Goal: Transaction & Acquisition: Purchase product/service

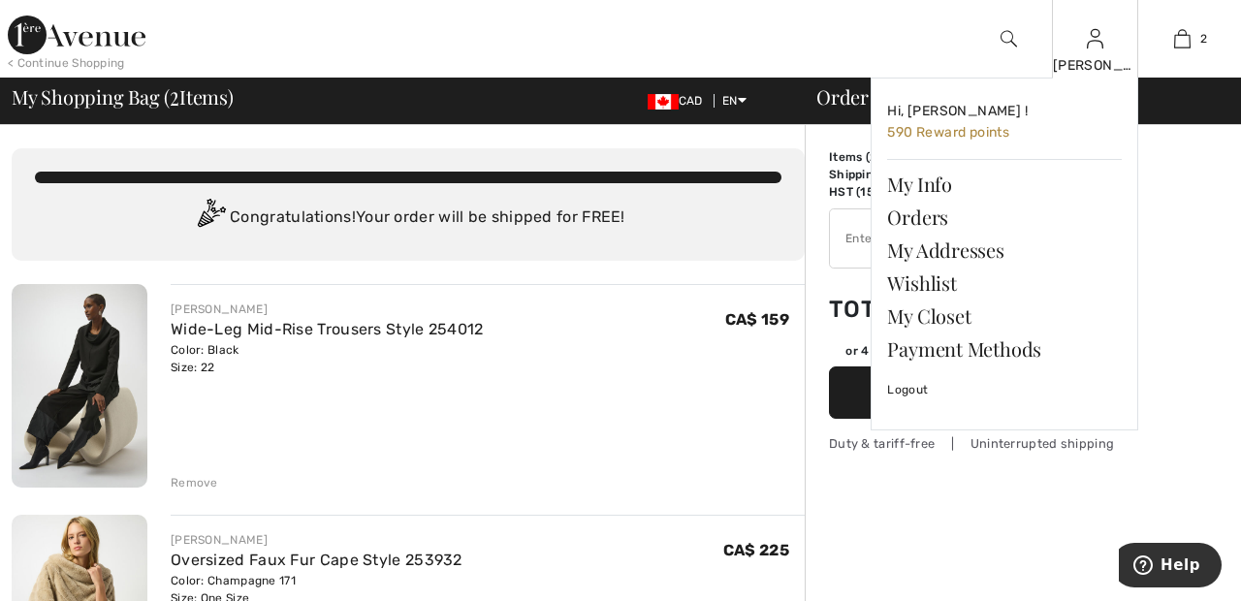
click at [1094, 48] on img at bounding box center [1095, 38] width 16 height 23
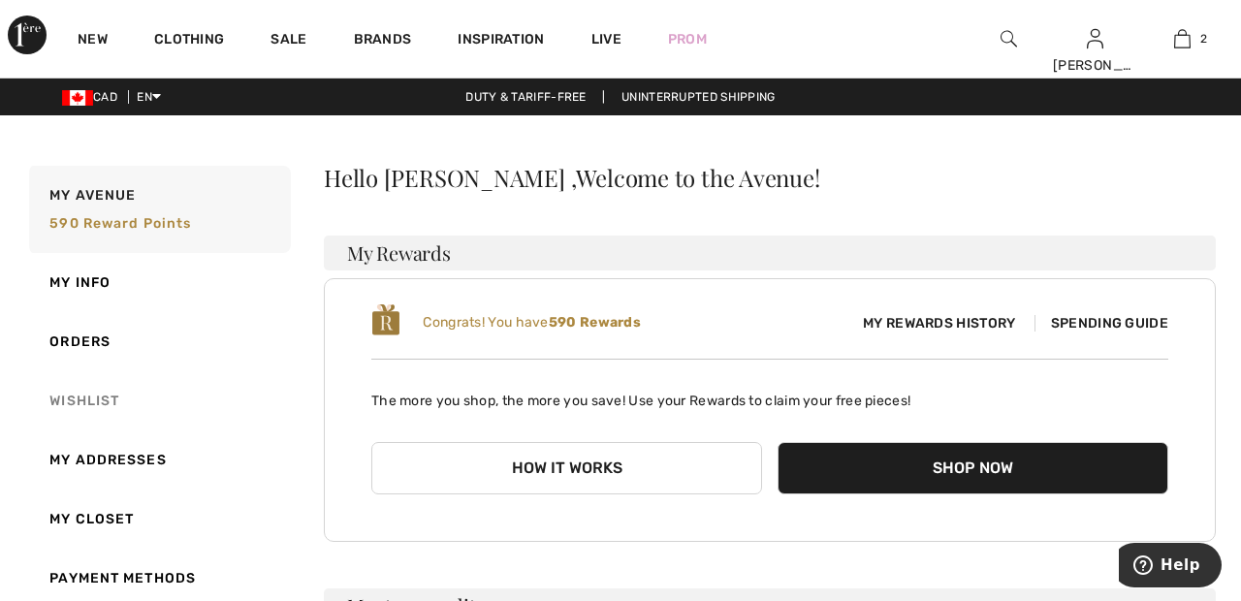
click at [92, 403] on link "Wishlist" at bounding box center [158, 400] width 266 height 59
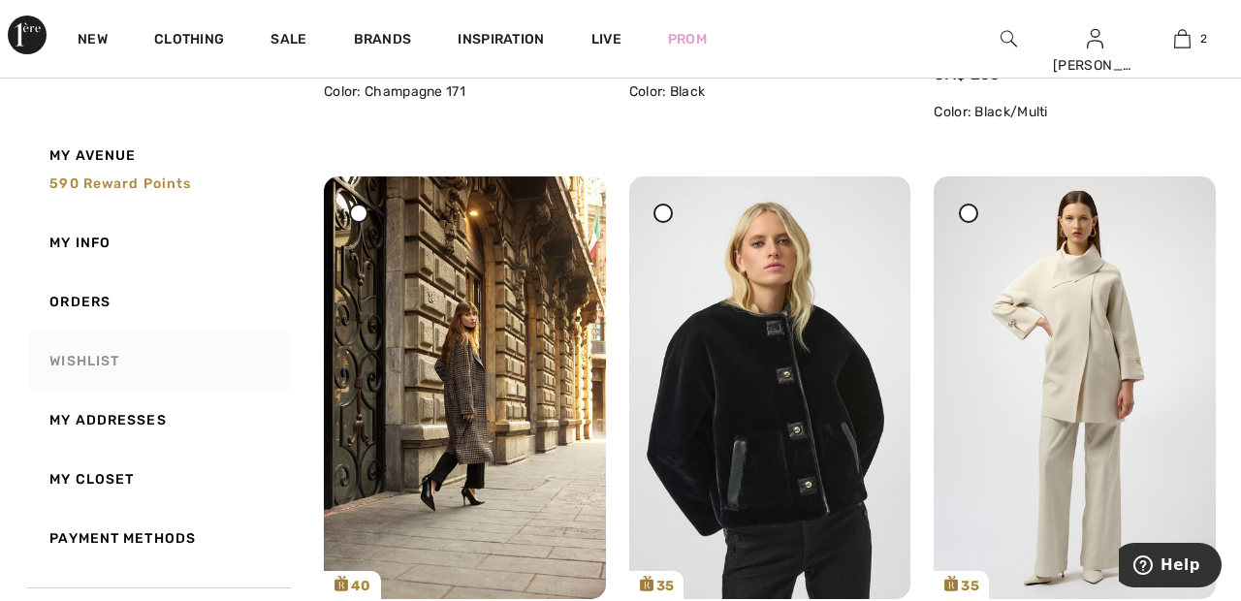
scroll to position [791, 0]
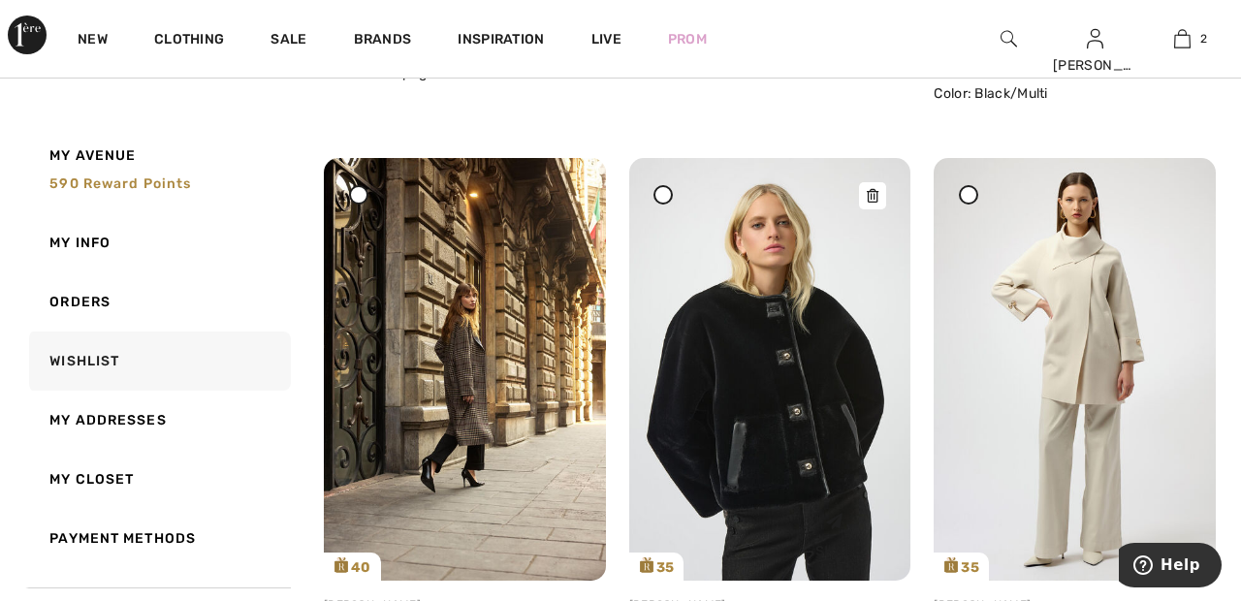
click at [802, 377] on img at bounding box center [770, 369] width 282 height 422
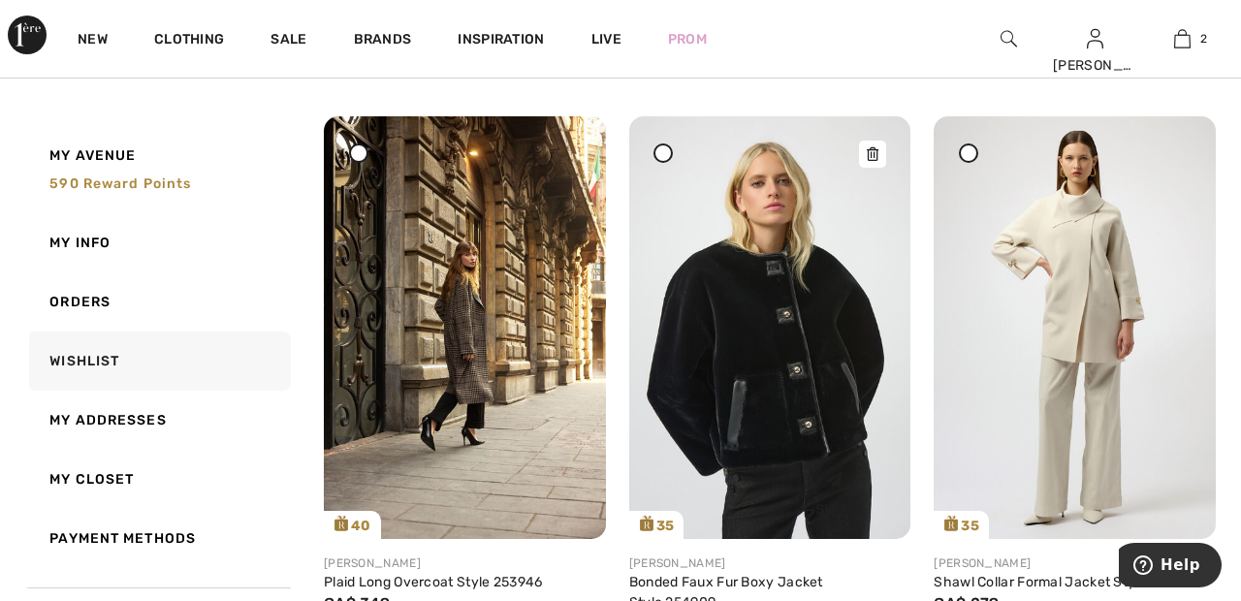
scroll to position [884, 0]
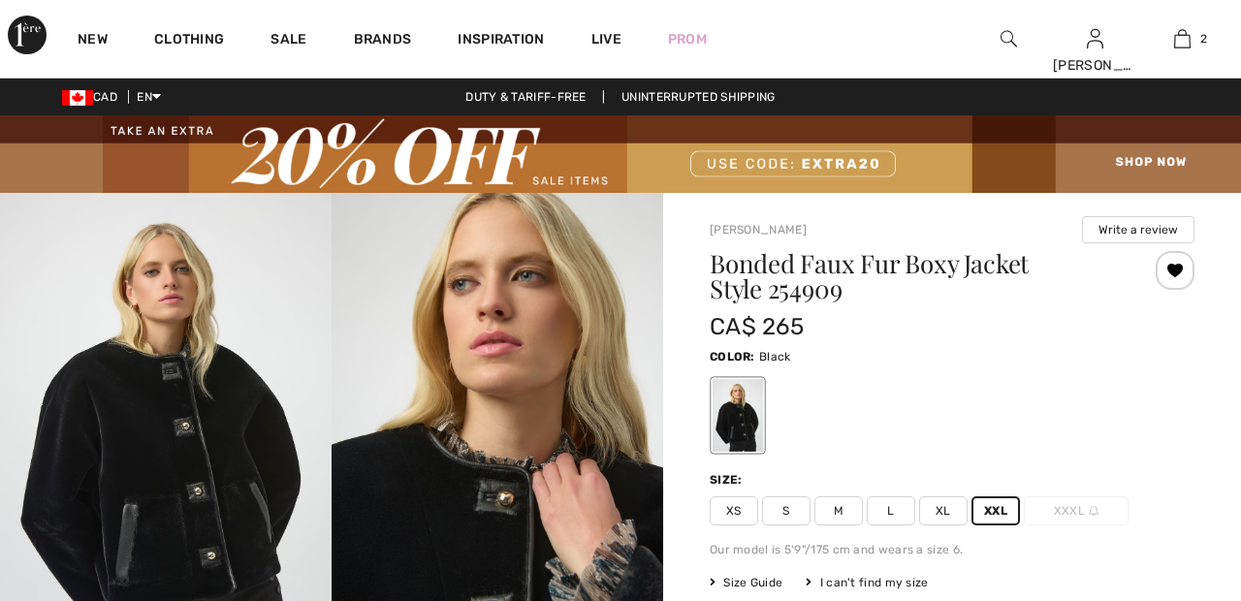
scroll to position [169, 0]
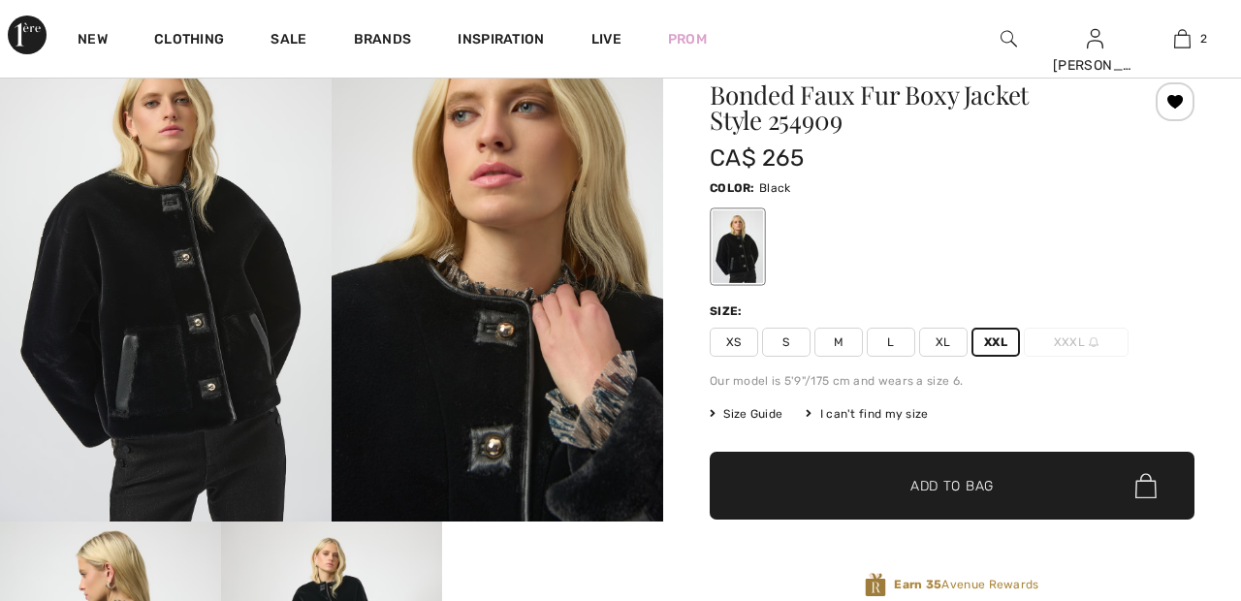
click at [979, 498] on span "✔ Added to Bag Add to Bag" at bounding box center [952, 486] width 485 height 68
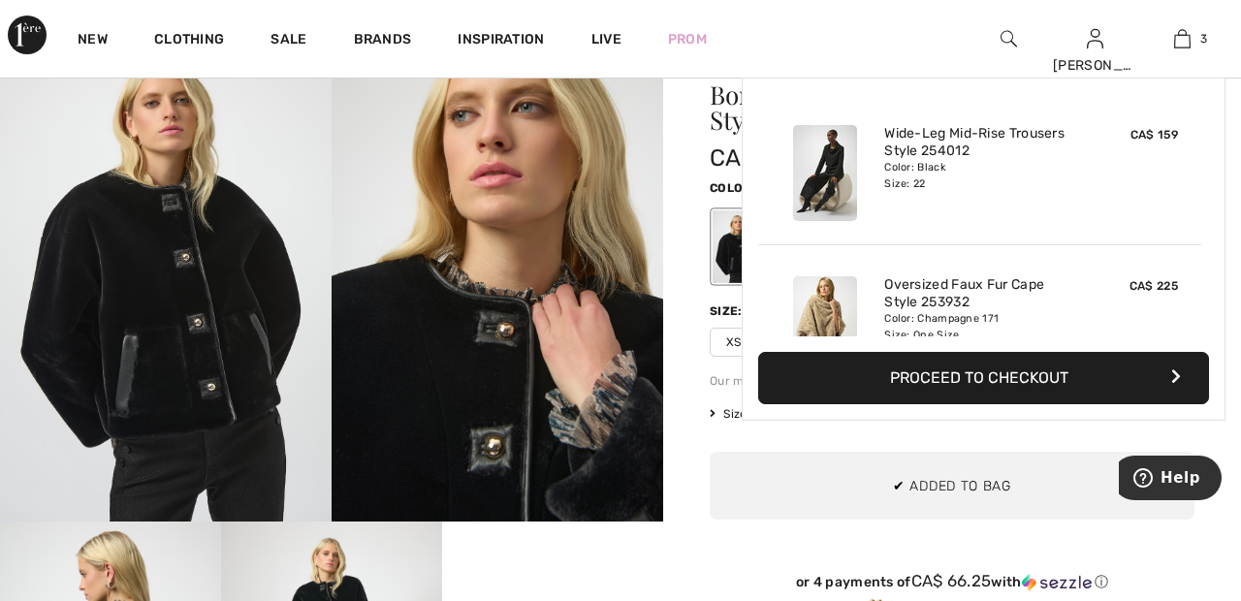
scroll to position [211, 0]
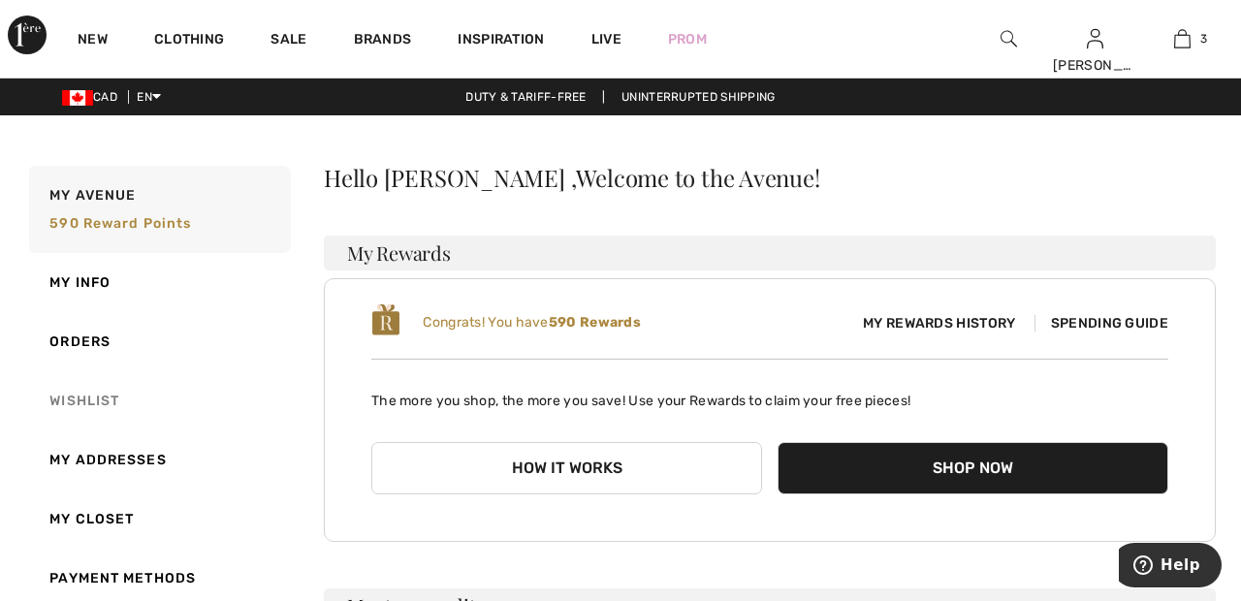
click at [85, 396] on link "Wishlist" at bounding box center [158, 400] width 266 height 59
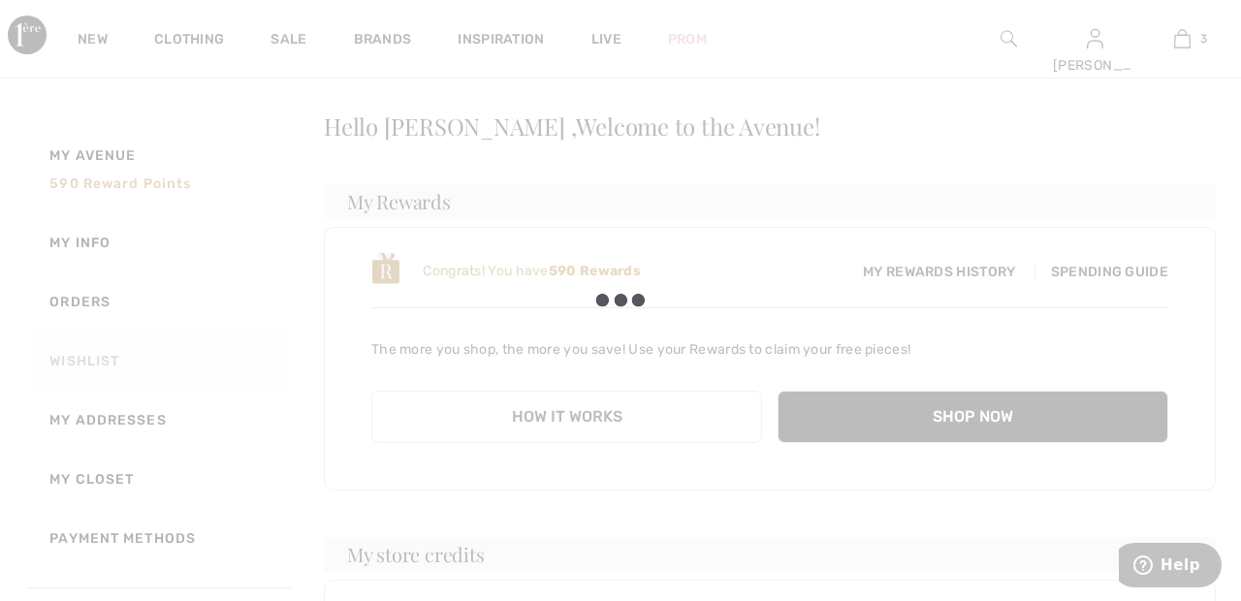
scroll to position [61, 0]
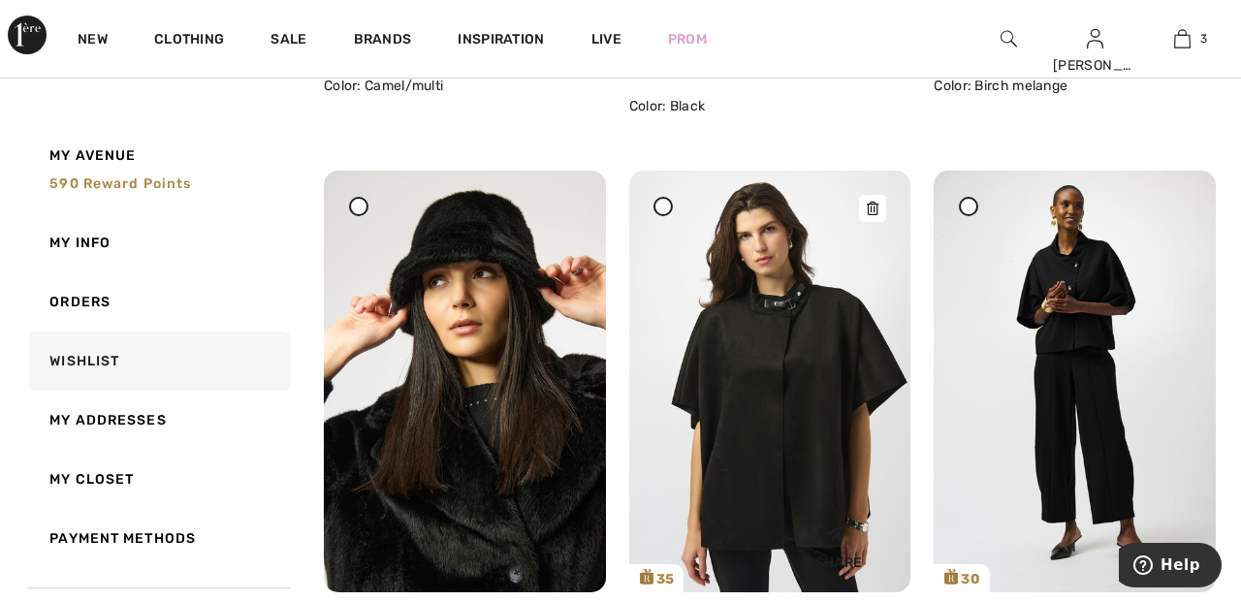
click at [837, 376] on img at bounding box center [770, 382] width 282 height 422
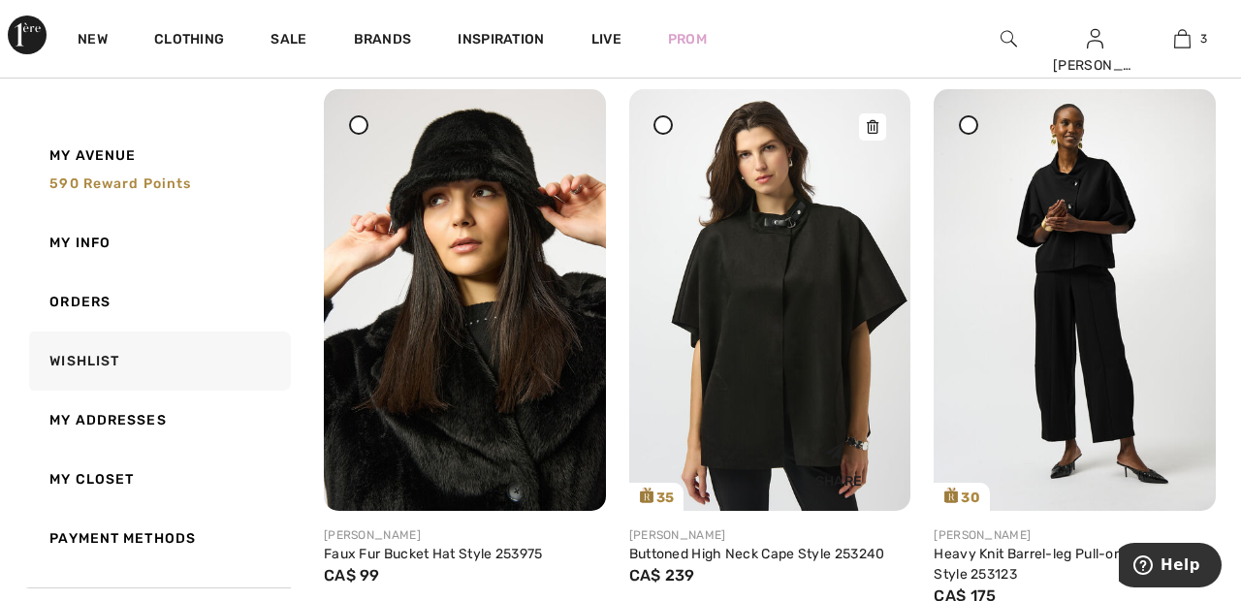
scroll to position [1481, 0]
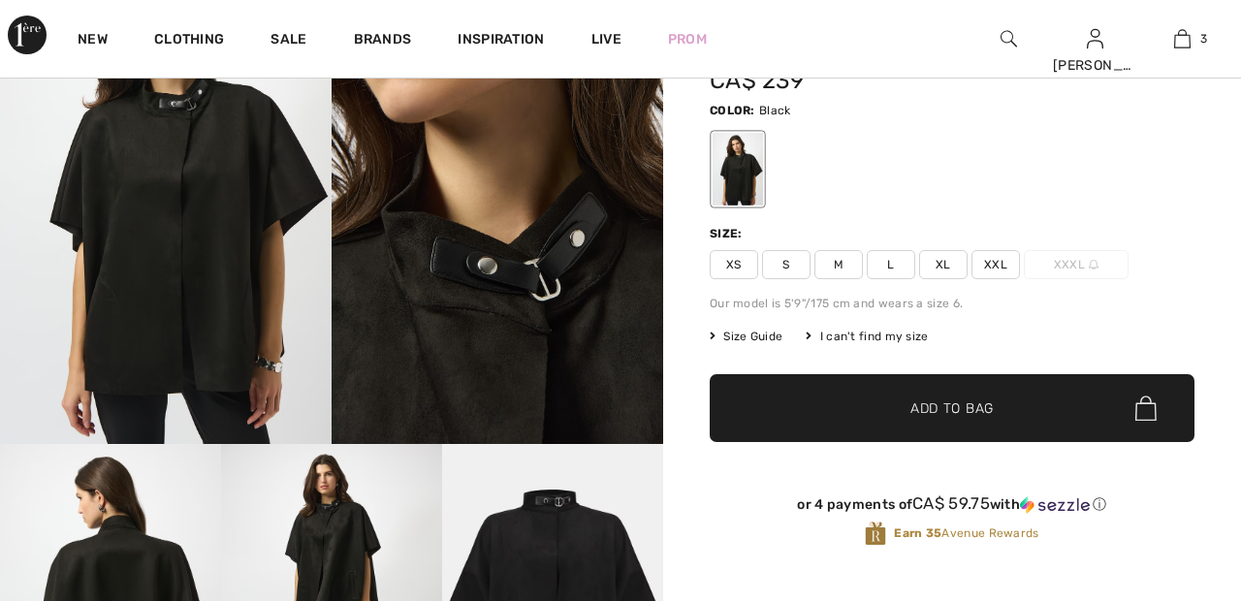
click at [1004, 265] on span "XXL" at bounding box center [995, 264] width 48 height 29
click at [961, 388] on span "✔ Added to Bag Add to Bag" at bounding box center [952, 408] width 485 height 68
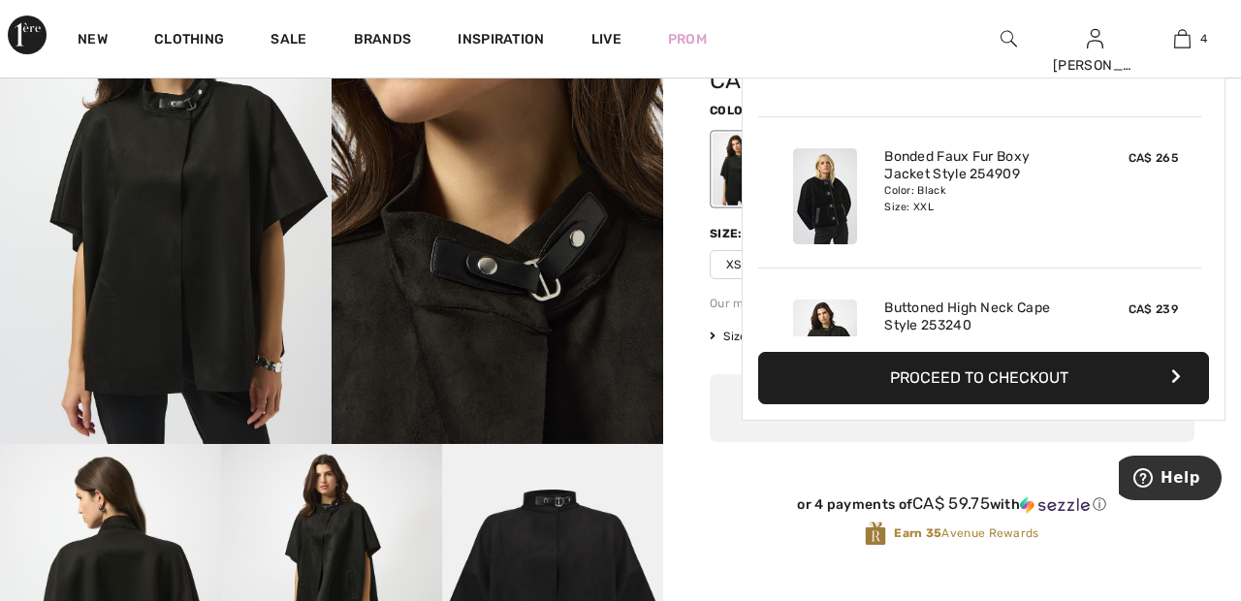
scroll to position [363, 0]
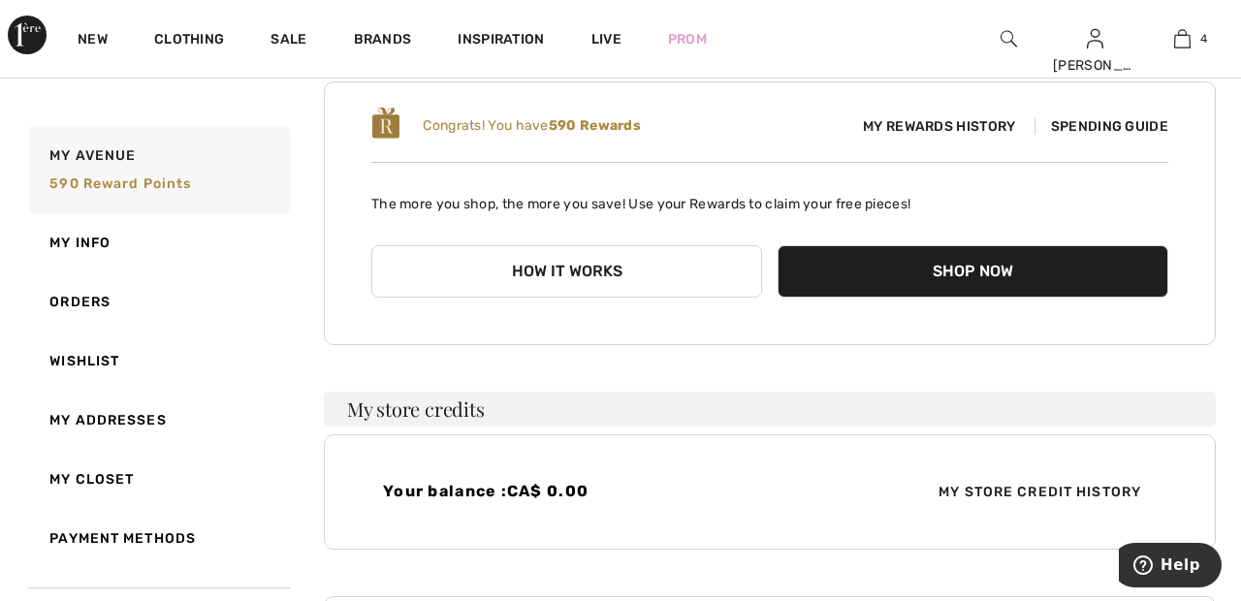
scroll to position [198, 0]
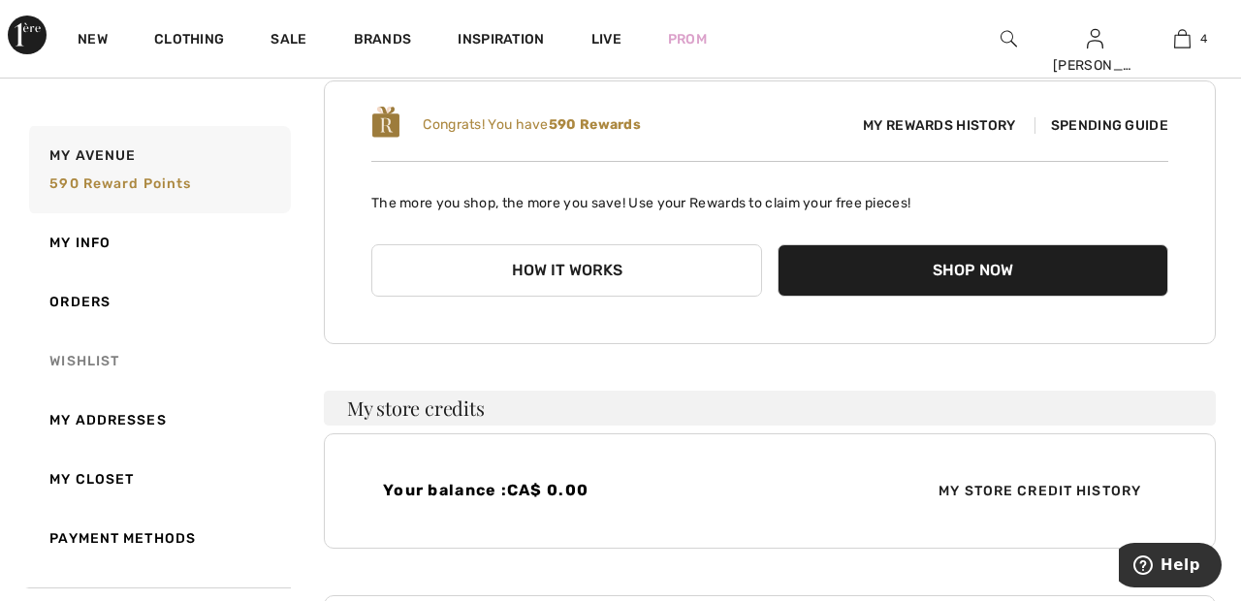
click at [90, 368] on link "Wishlist" at bounding box center [158, 361] width 266 height 59
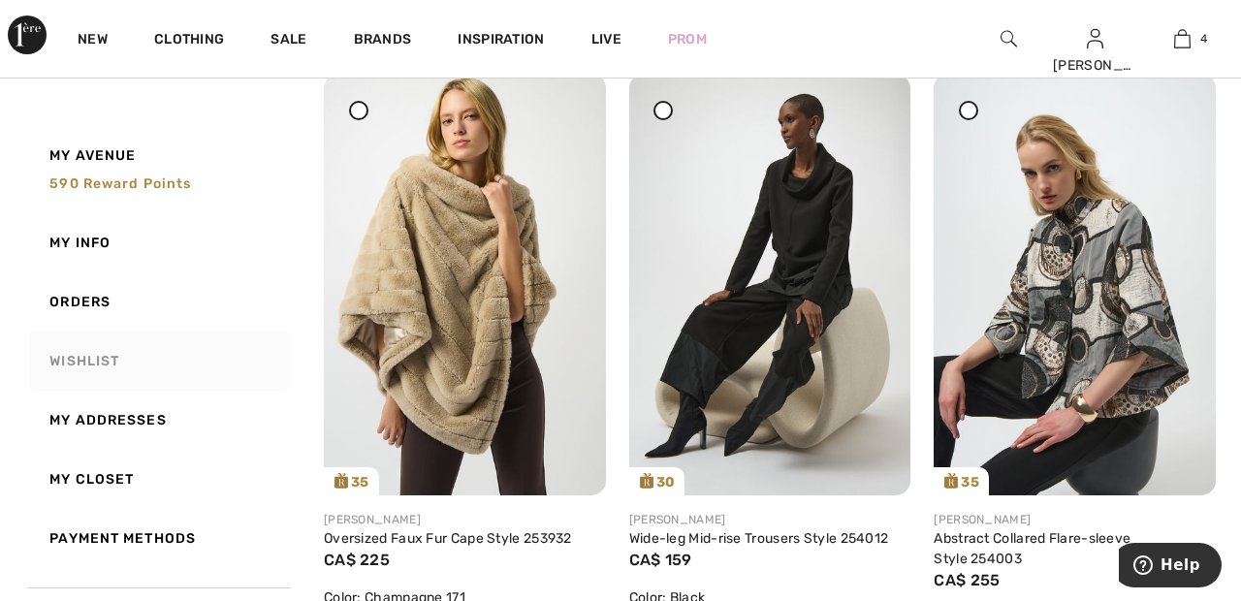
scroll to position [0, 0]
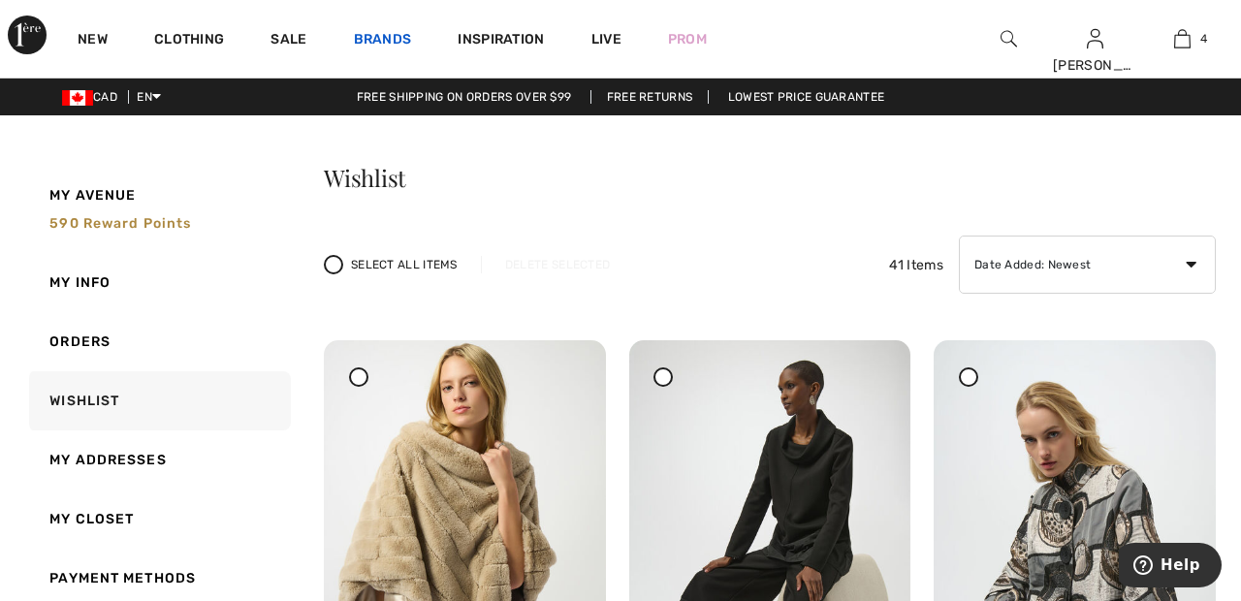
click at [402, 39] on link "Brands" at bounding box center [383, 41] width 58 height 20
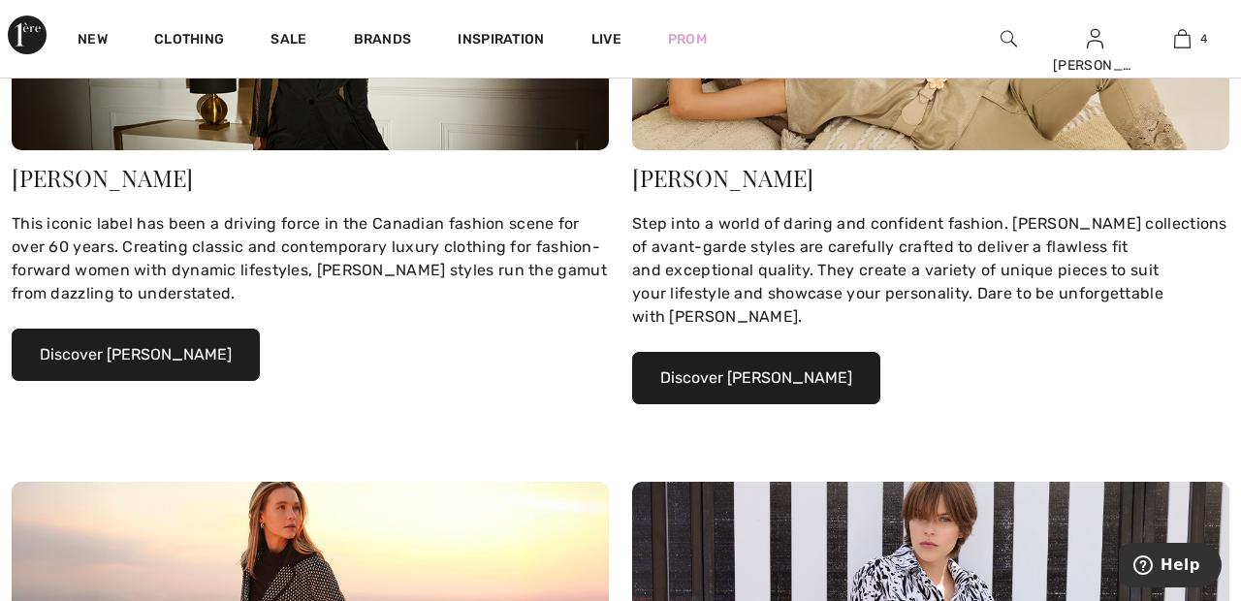
scroll to position [478, 0]
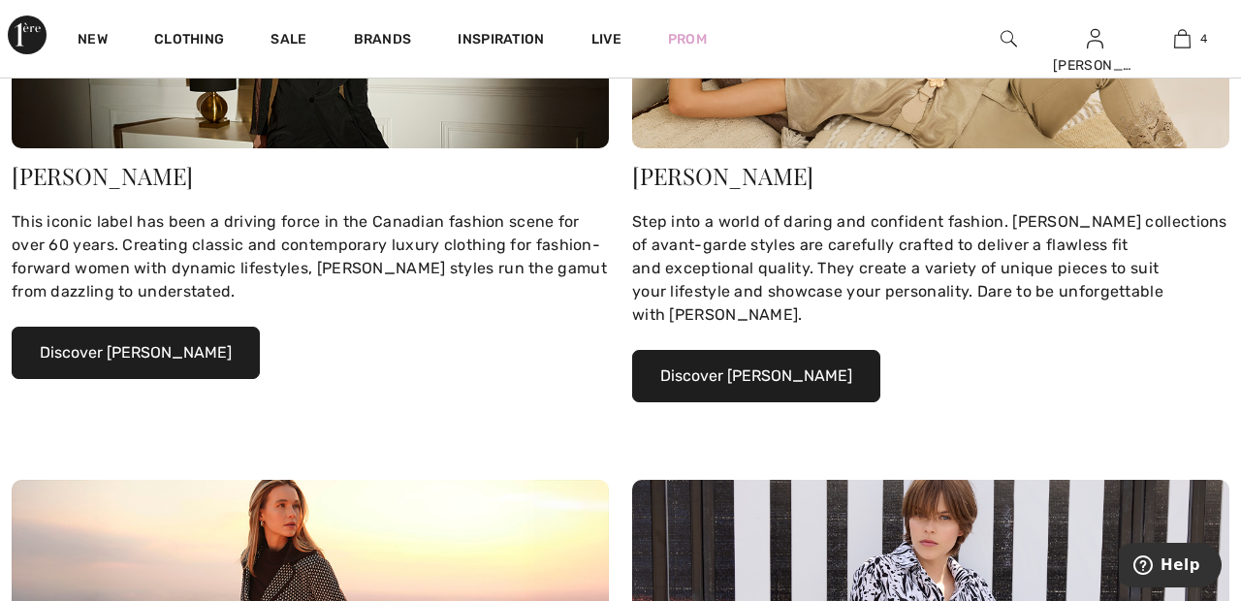
click at [183, 349] on button "Discover Joseph Ribkoff" at bounding box center [136, 353] width 248 height 52
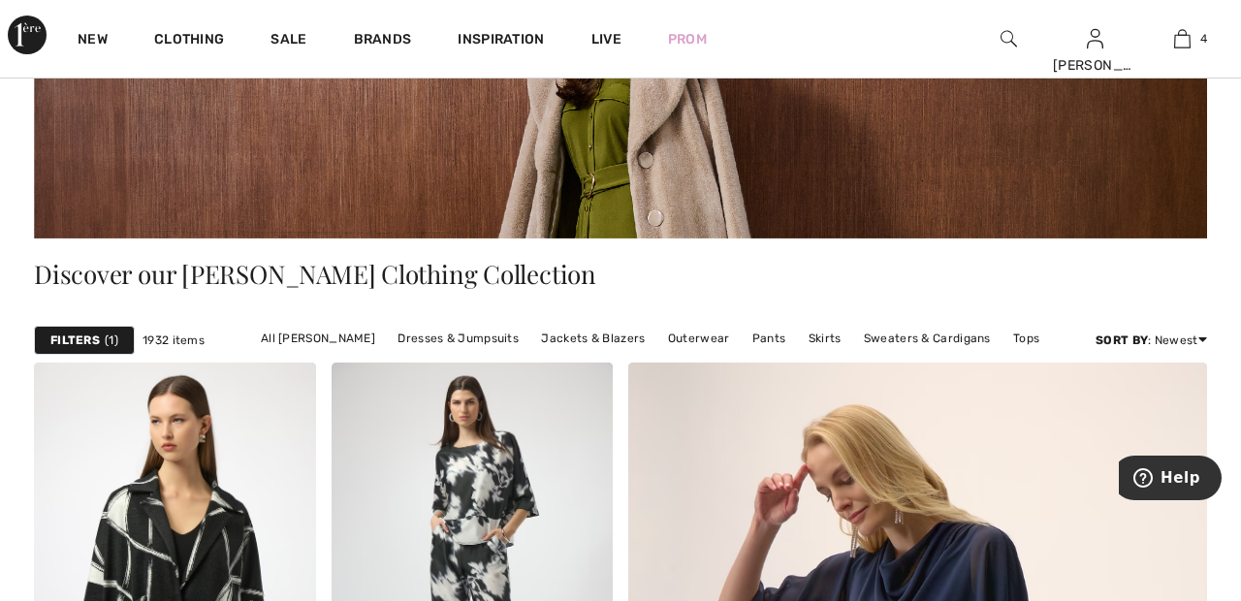
scroll to position [357, 0]
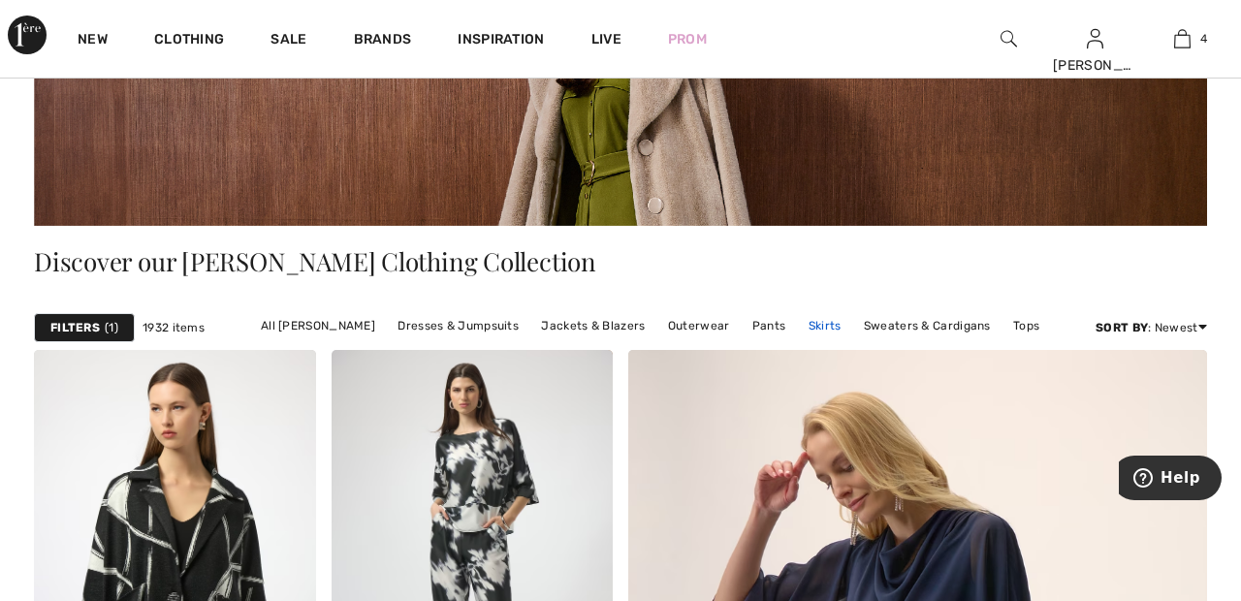
click at [819, 319] on link "Skirts" at bounding box center [825, 325] width 52 height 25
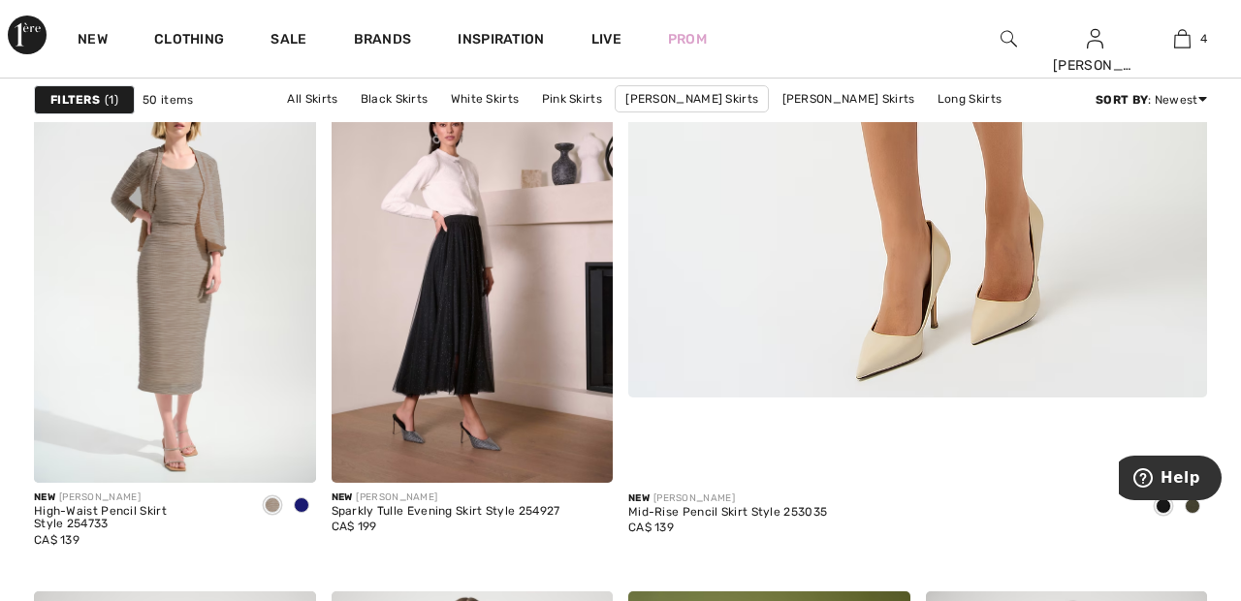
scroll to position [835, 0]
click at [483, 309] on img at bounding box center [473, 271] width 282 height 423
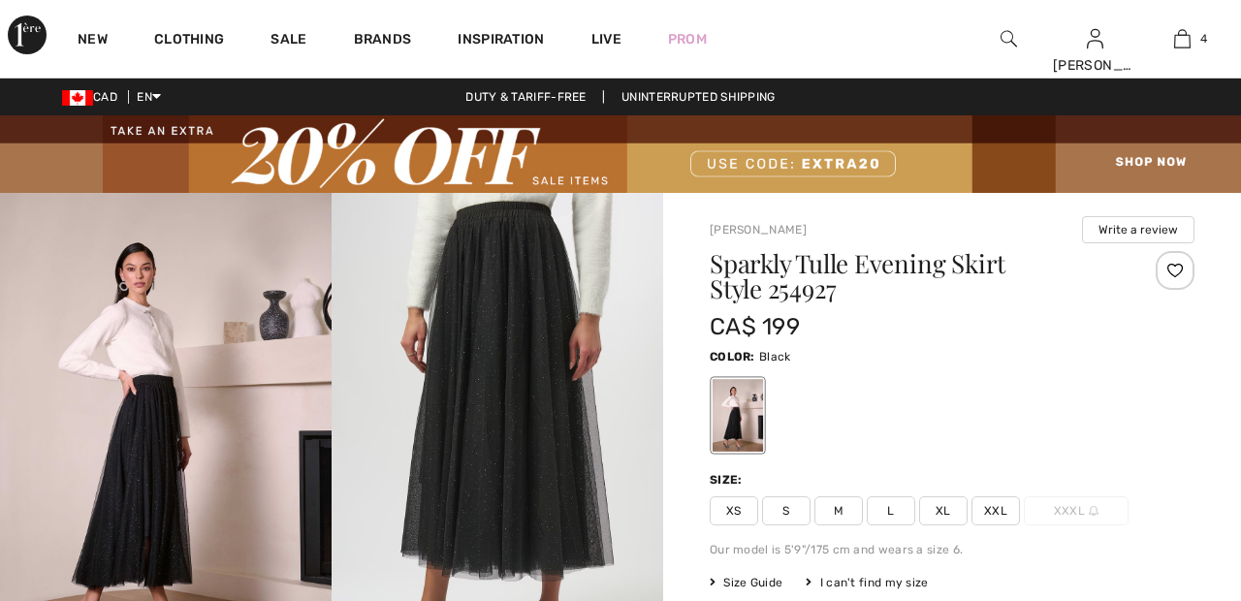
click at [1178, 268] on div at bounding box center [1175, 270] width 39 height 39
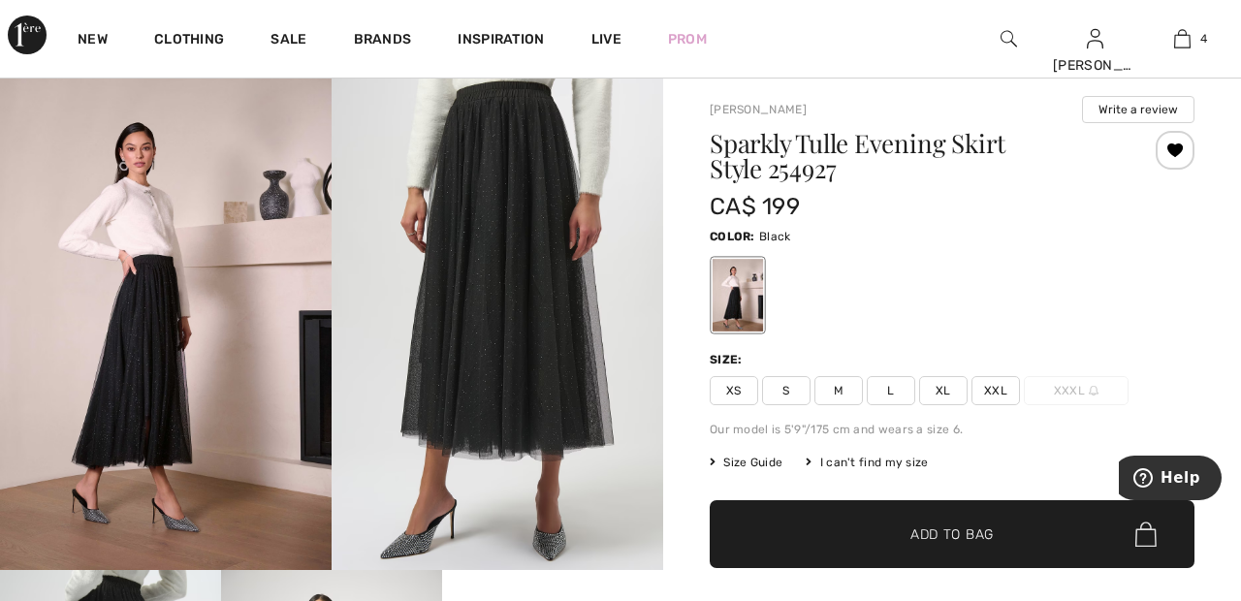
scroll to position [126, 0]
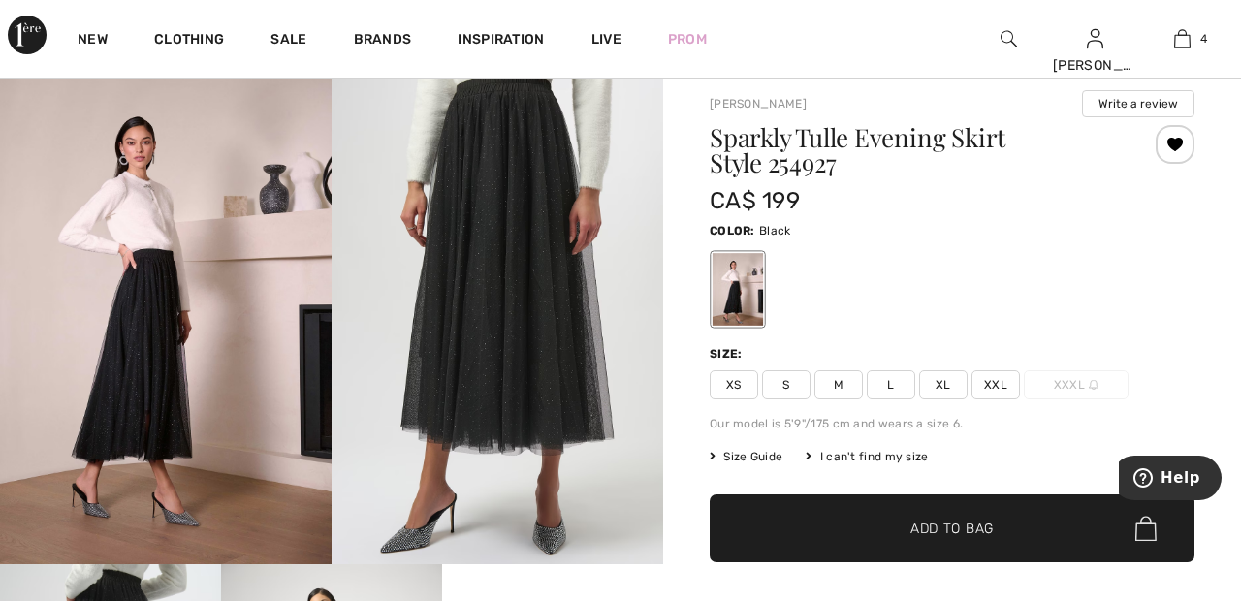
click at [998, 385] on span "XXL" at bounding box center [995, 384] width 48 height 29
click at [1004, 520] on span "✔ Added to Bag Add to Bag" at bounding box center [952, 528] width 485 height 68
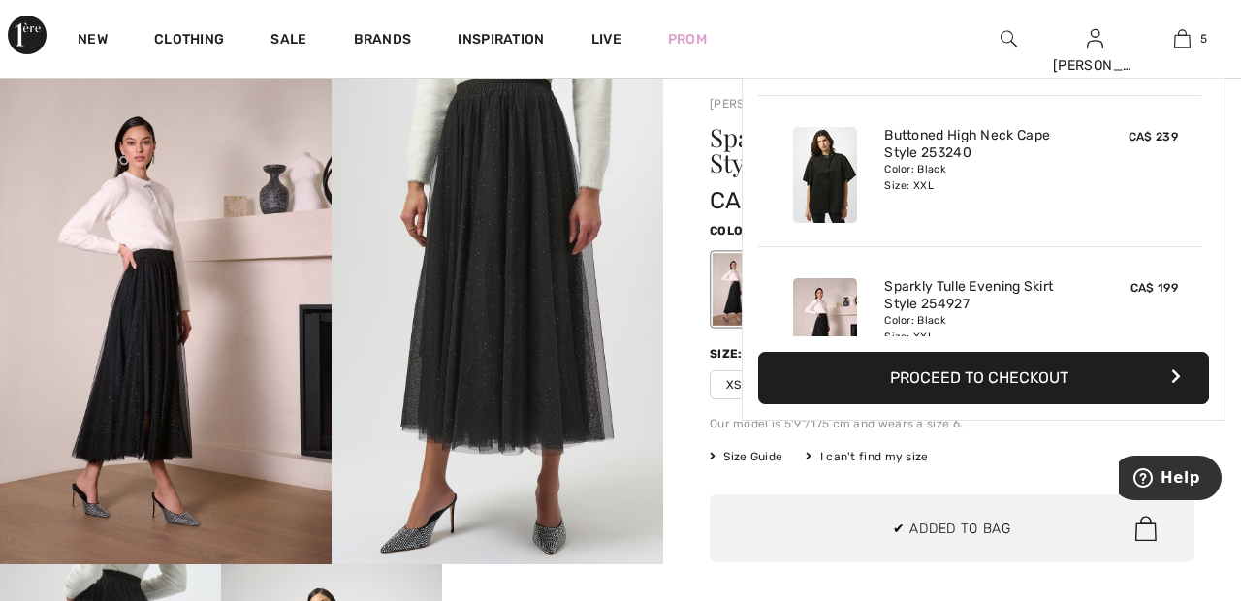
scroll to position [514, 0]
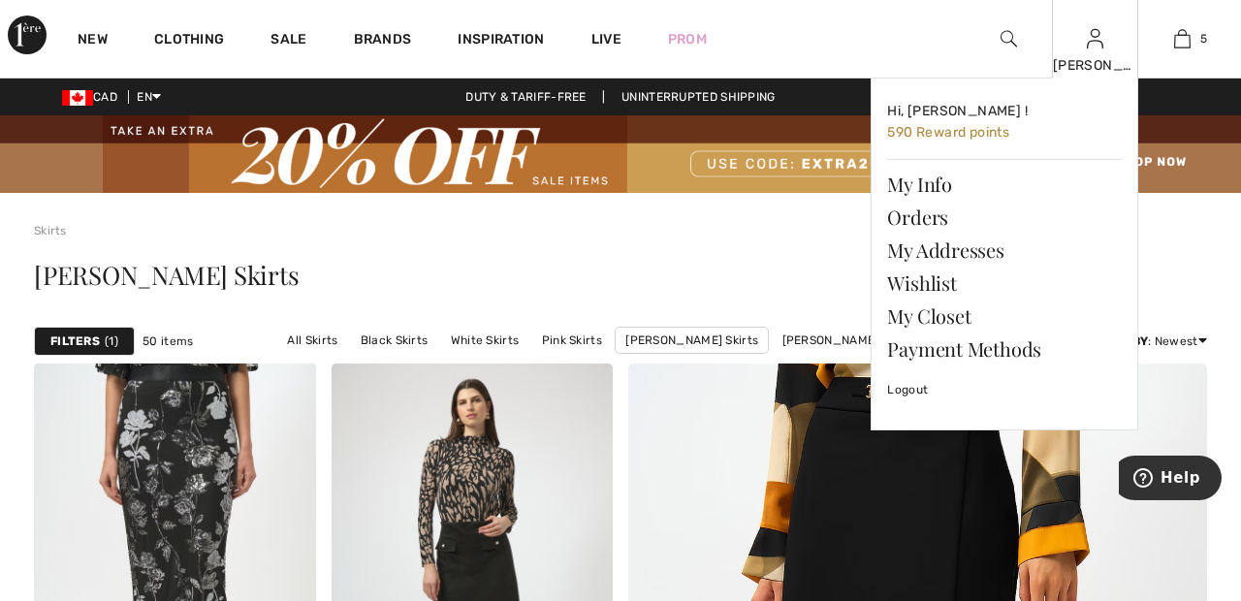
click at [1117, 54] on div "[PERSON_NAME] Hi, [PERSON_NAME] ! 590 Reward points My Info Orders My Addresses…" at bounding box center [1095, 39] width 87 height 78
click at [947, 276] on link "Wishlist" at bounding box center [1004, 283] width 235 height 33
